Goal: Information Seeking & Learning: Learn about a topic

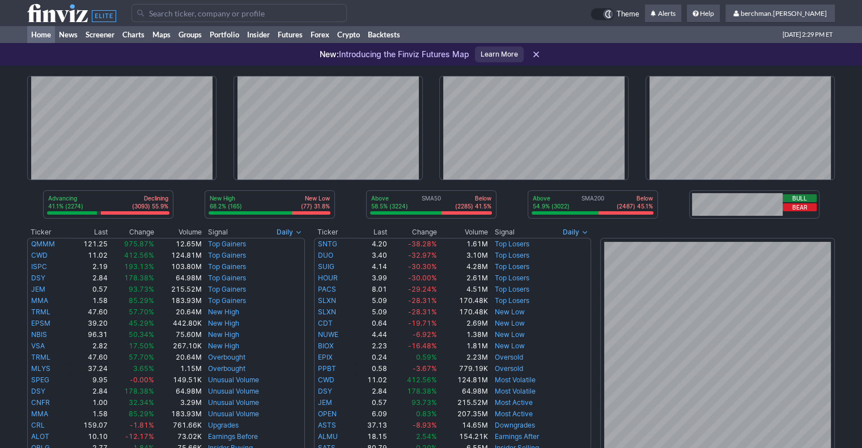
click at [296, 11] on input "Search" at bounding box center [238, 13] width 215 height 18
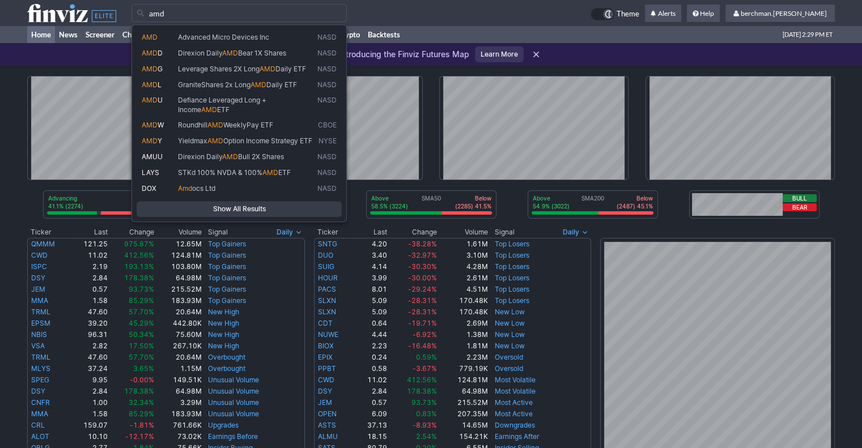
type input "amd"
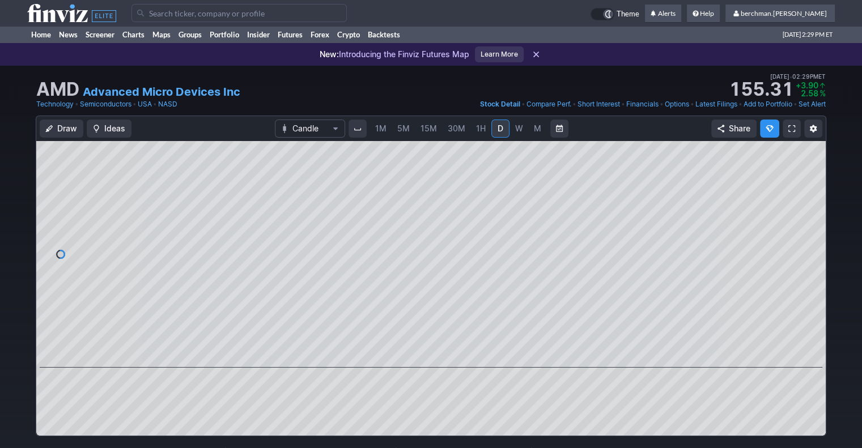
click at [408, 129] on span "5M" at bounding box center [403, 129] width 12 height 10
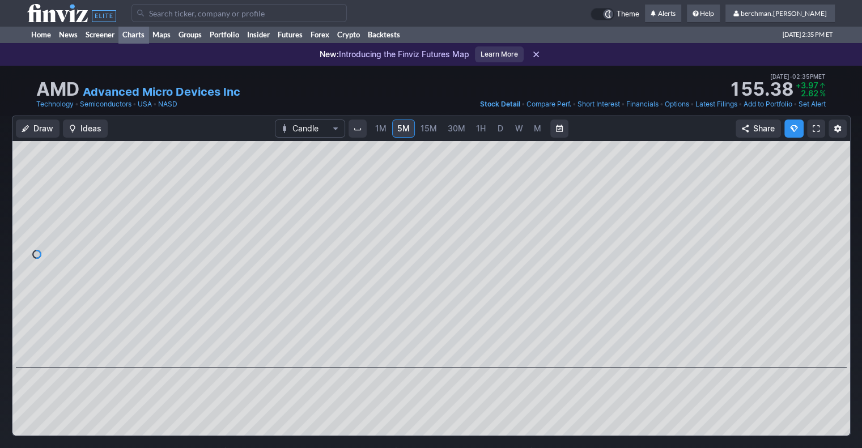
click at [136, 33] on link "Charts" at bounding box center [133, 34] width 30 height 17
